Goal: Information Seeking & Learning: Understand process/instructions

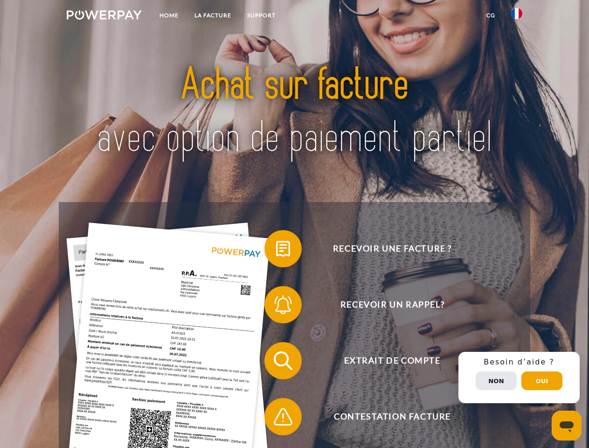
click at [104, 16] on img at bounding box center [104, 14] width 75 height 9
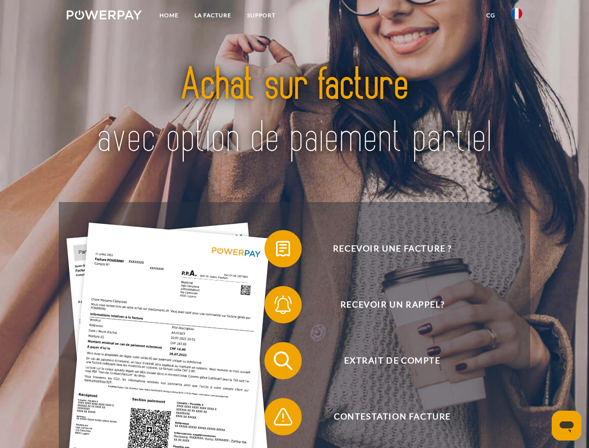
click at [517, 16] on img at bounding box center [516, 13] width 11 height 11
click at [491, 15] on link "CG" at bounding box center [491, 15] width 25 height 17
click at [276, 251] on span at bounding box center [269, 248] width 47 height 47
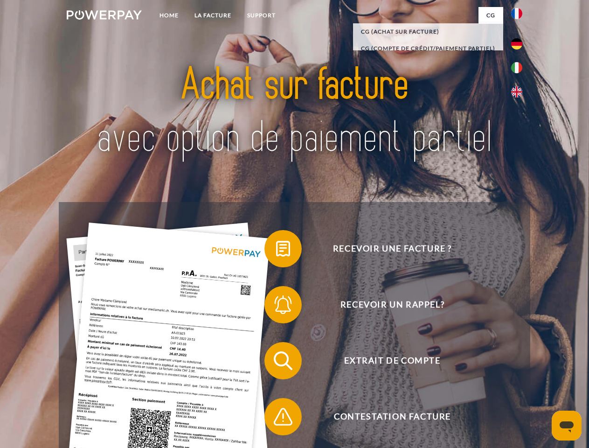
click at [276, 306] on span at bounding box center [269, 304] width 47 height 47
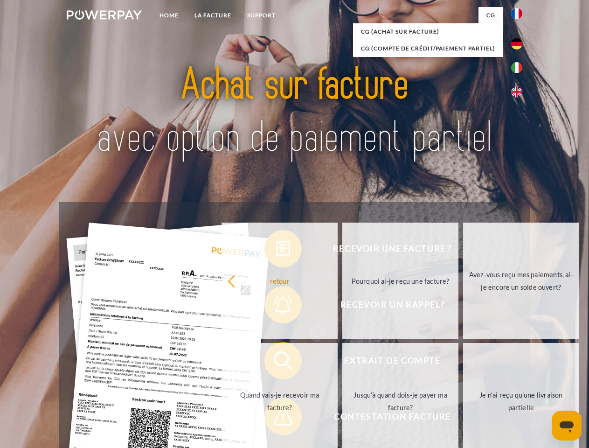
click at [342, 362] on link "Jusqu'à quand dois-je payer ma facture?" at bounding box center [400, 401] width 116 height 117
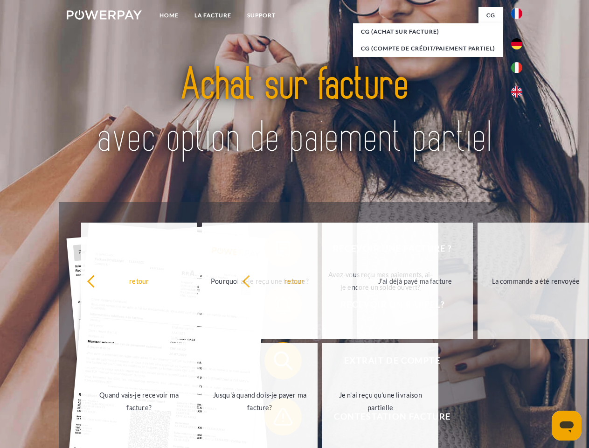
click at [276, 418] on span at bounding box center [269, 416] width 47 height 47
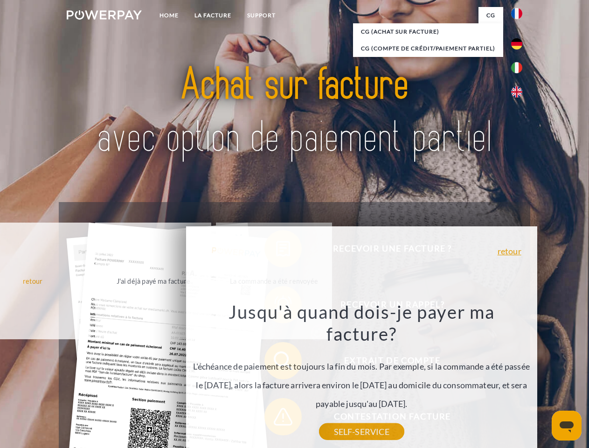
click at [519, 377] on div "Recevoir une facture ? Recevoir un rappel? Extrait de compte retour" at bounding box center [294, 388] width 471 height 373
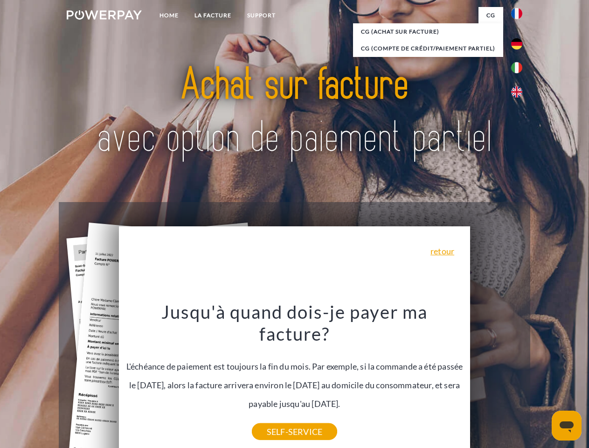
click at [496, 379] on span "Extrait de compte" at bounding box center [392, 360] width 229 height 37
click at [542, 381] on header "Home LA FACTURE Support" at bounding box center [294, 322] width 589 height 644
